Goal: Task Accomplishment & Management: Manage account settings

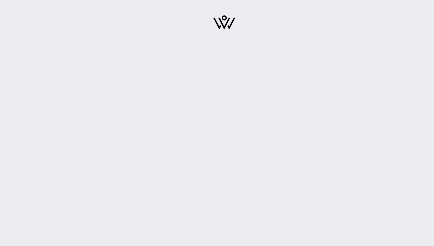
click at [225, 235] on div at bounding box center [224, 123] width 420 height 246
click at [217, 26] on img at bounding box center [224, 22] width 22 height 14
click at [222, 21] on img at bounding box center [224, 22] width 22 height 14
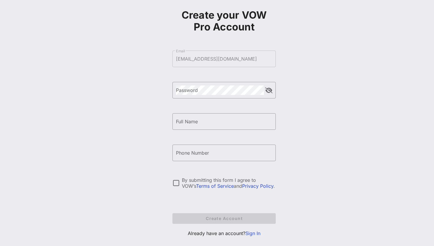
scroll to position [41, 0]
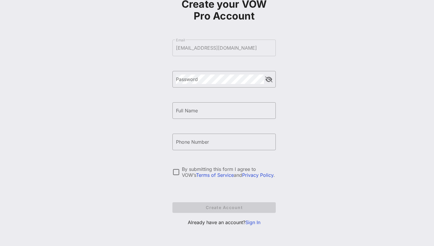
click at [256, 223] on link "Sign In" at bounding box center [252, 222] width 15 height 6
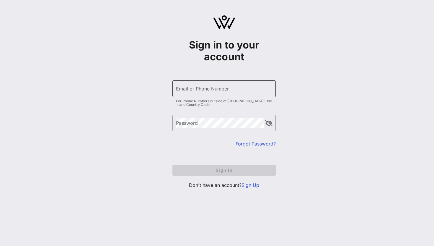
click at [235, 90] on input "Email or Phone Number" at bounding box center [224, 88] width 96 height 9
type input "sdasilvatriska@actblue.com"
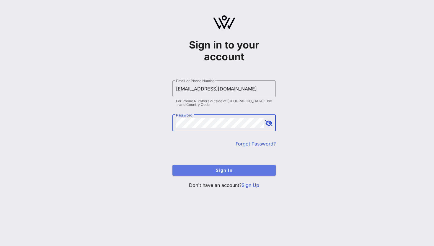
click at [224, 174] on button "Sign In" at bounding box center [223, 170] width 103 height 11
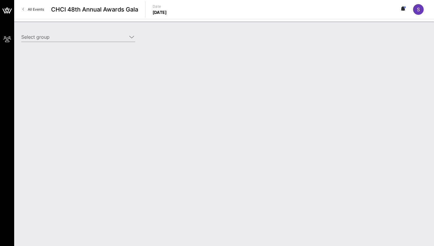
type input "ActBlue (ActBlue) [Stephany Triska, sdasilvatriska@actblue.com]"
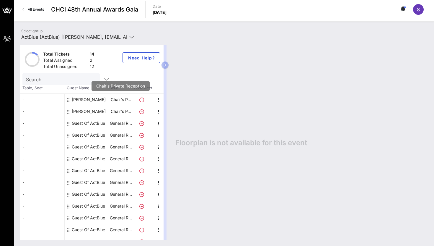
click at [113, 100] on p "Chair's P…" at bounding box center [121, 100] width 24 height 12
click at [155, 101] on icon "button" at bounding box center [158, 99] width 7 height 7
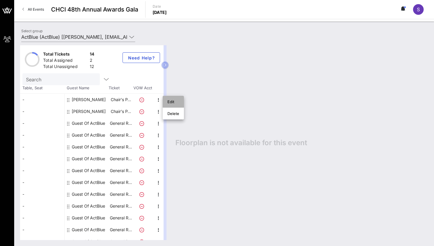
click at [174, 98] on div "Edit" at bounding box center [173, 101] width 12 height 9
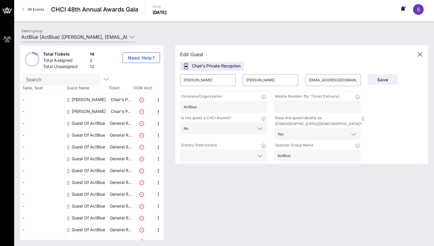
click at [292, 105] on input "text" at bounding box center [318, 107] width 80 height 8
